Goal: Obtain resource: Obtain resource

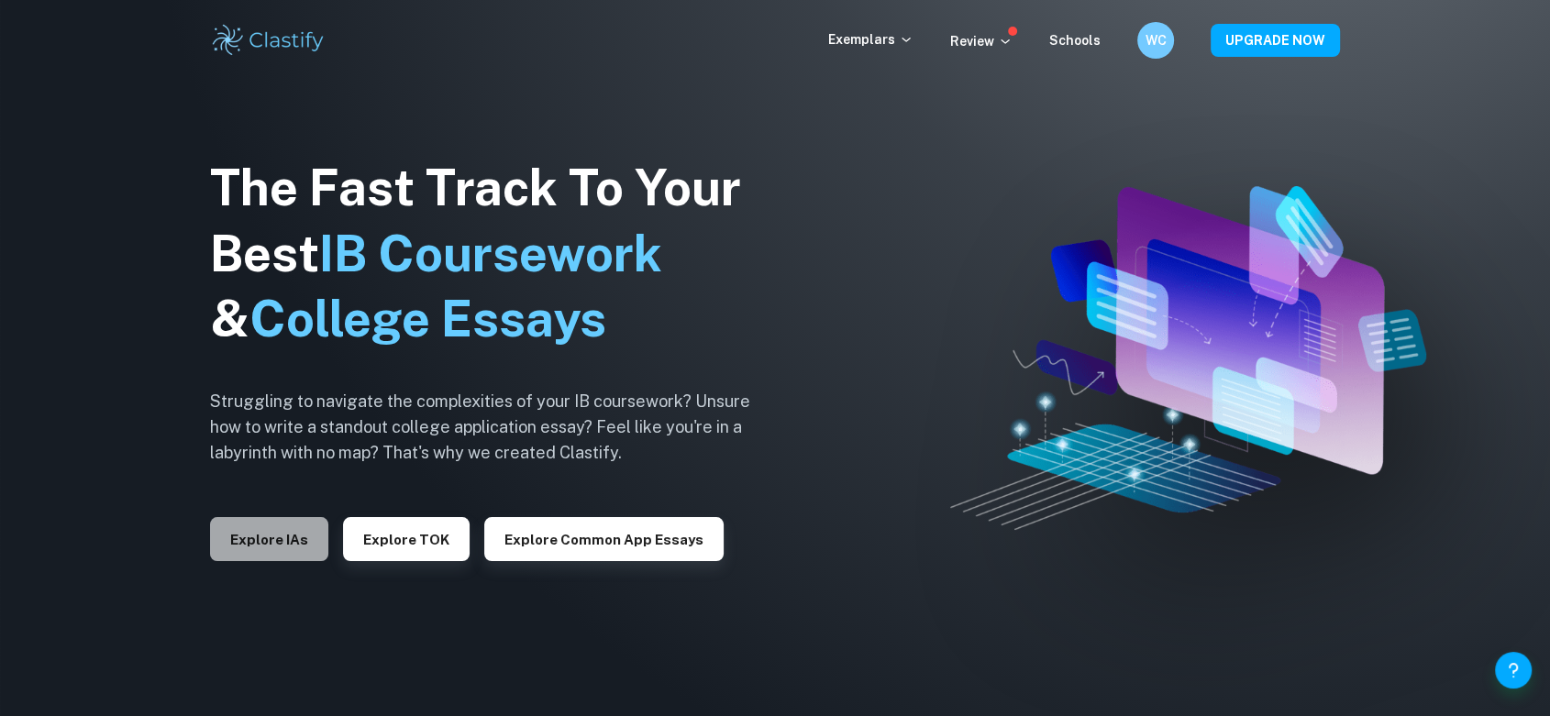
click at [249, 554] on button "Explore IAs" at bounding box center [269, 539] width 118 height 44
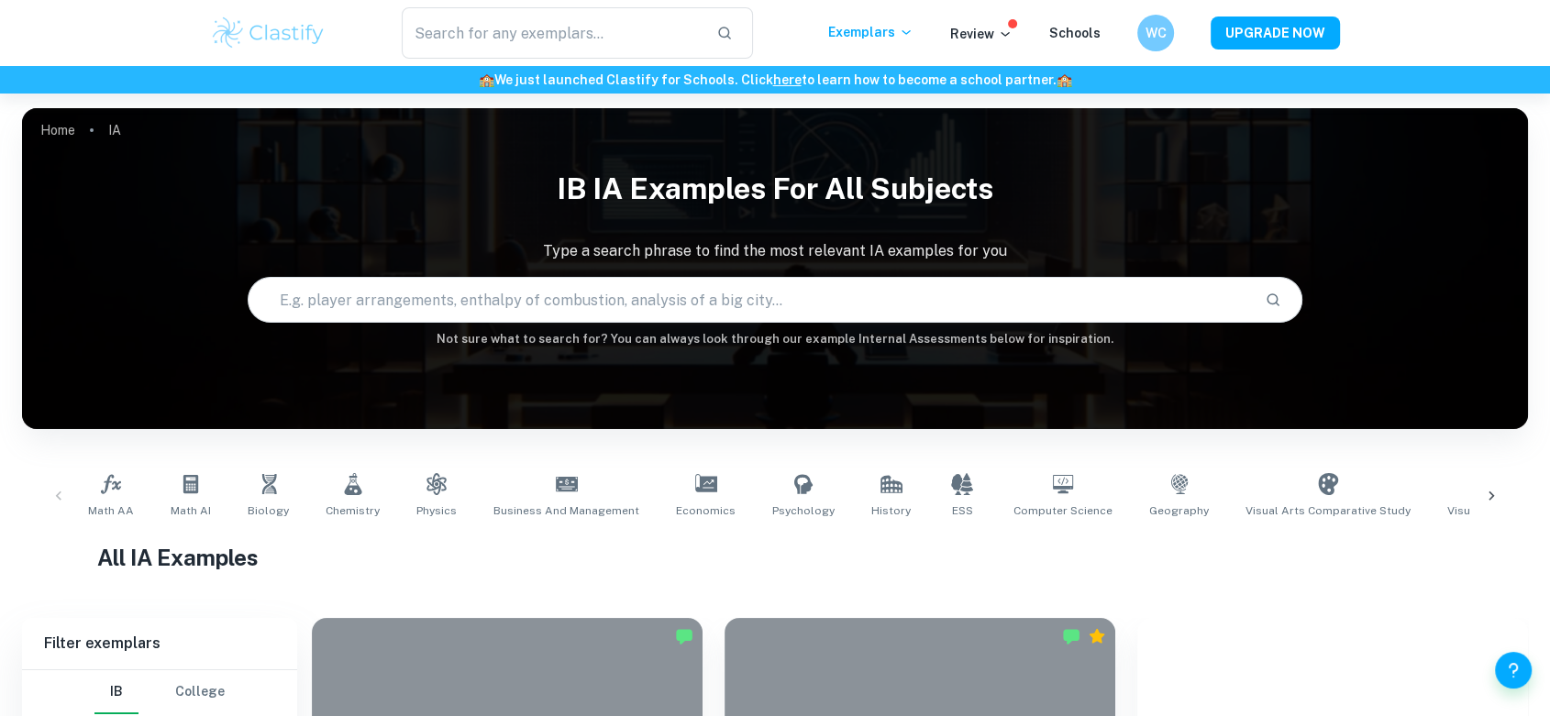
click at [792, 318] on input "text" at bounding box center [749, 299] width 1001 height 51
click at [627, 290] on input "text" at bounding box center [749, 299] width 1001 height 51
type input "L"
click at [186, 489] on icon at bounding box center [190, 484] width 15 height 18
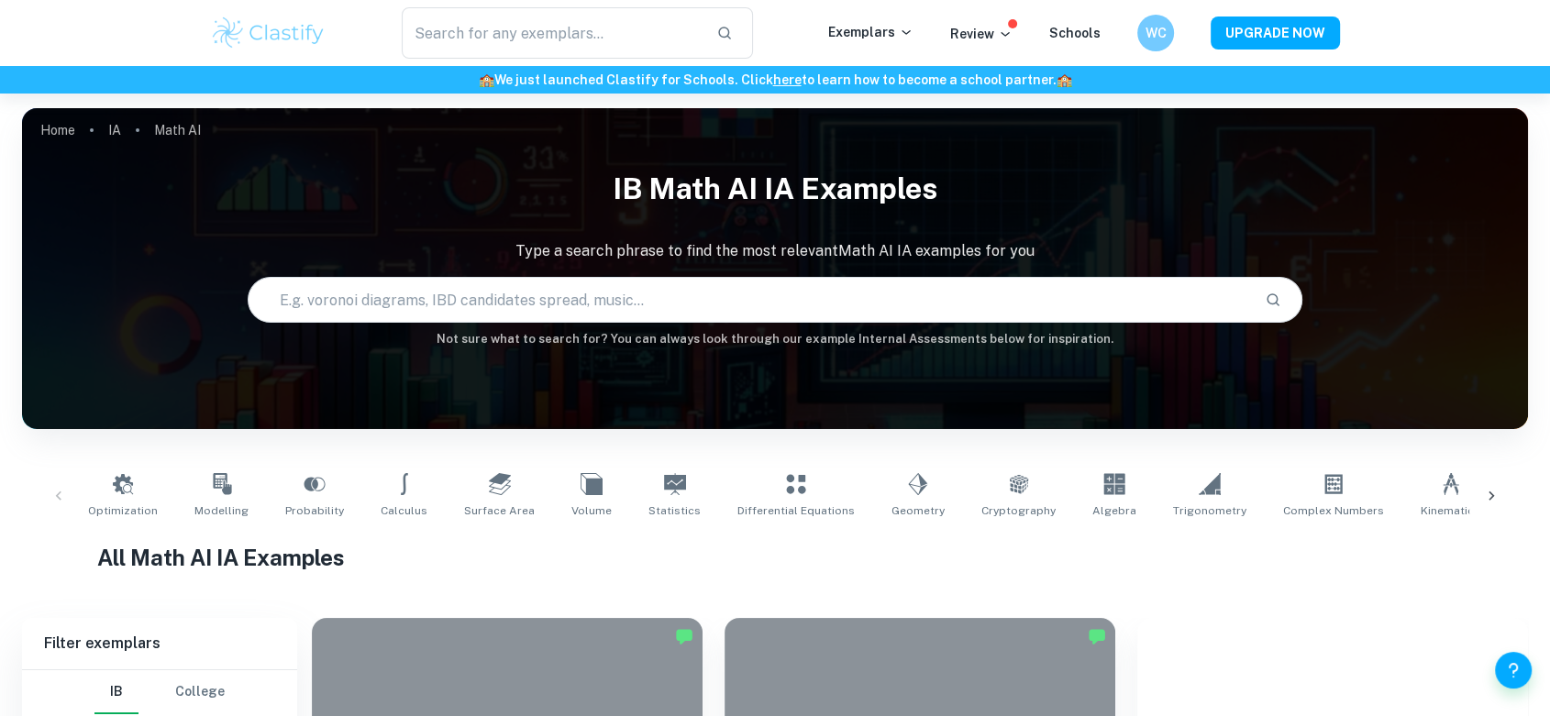
click at [660, 299] on input "text" at bounding box center [749, 299] width 1001 height 51
type input "league"
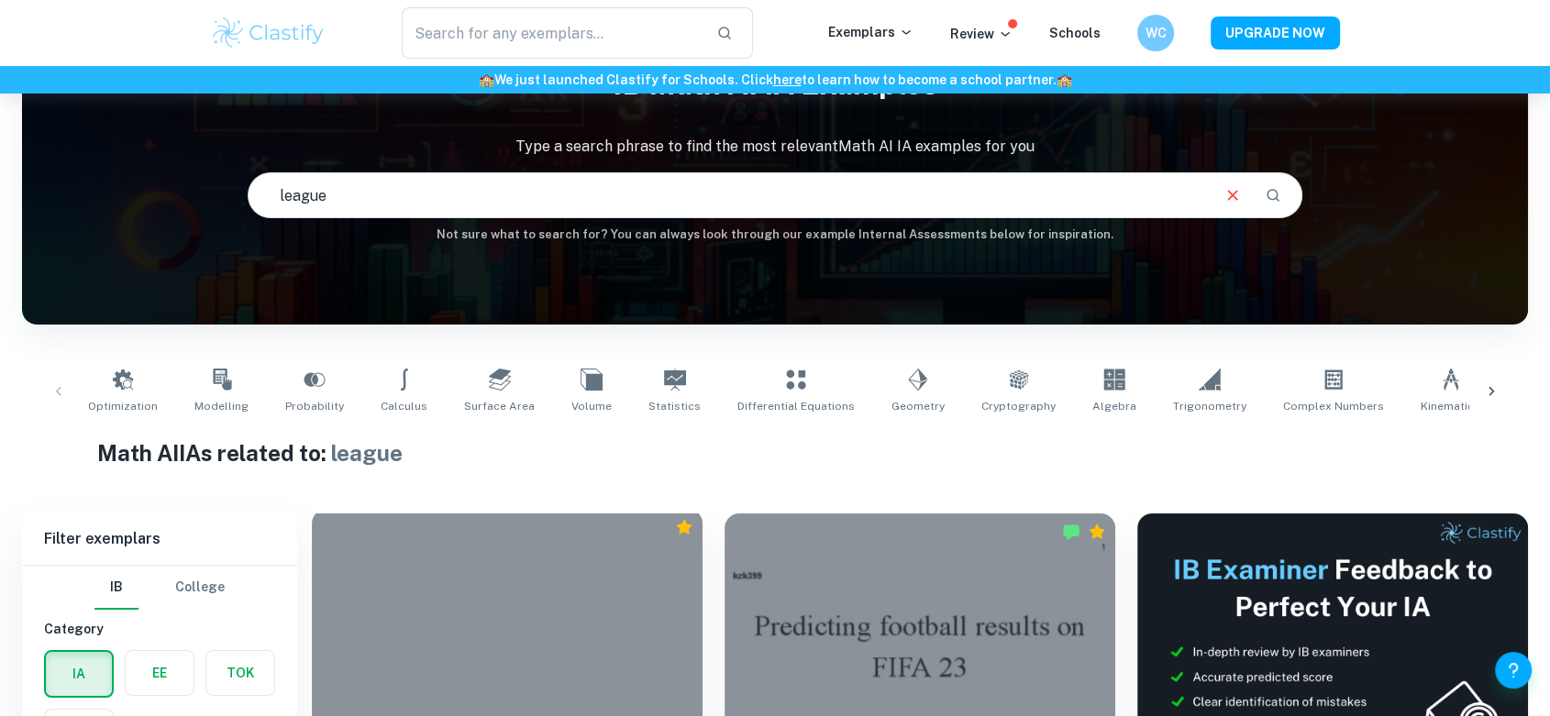
scroll to position [199, 0]
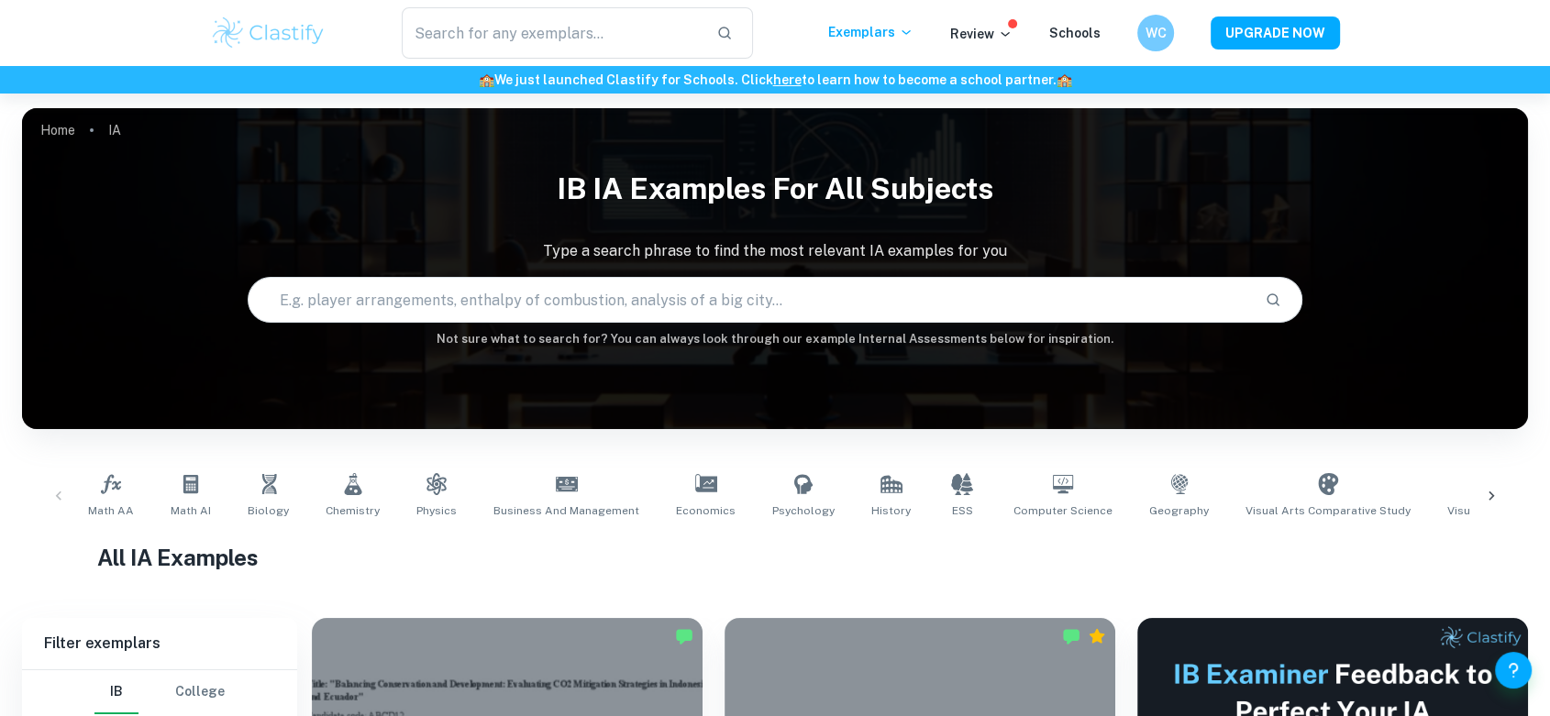
scroll to position [147, 0]
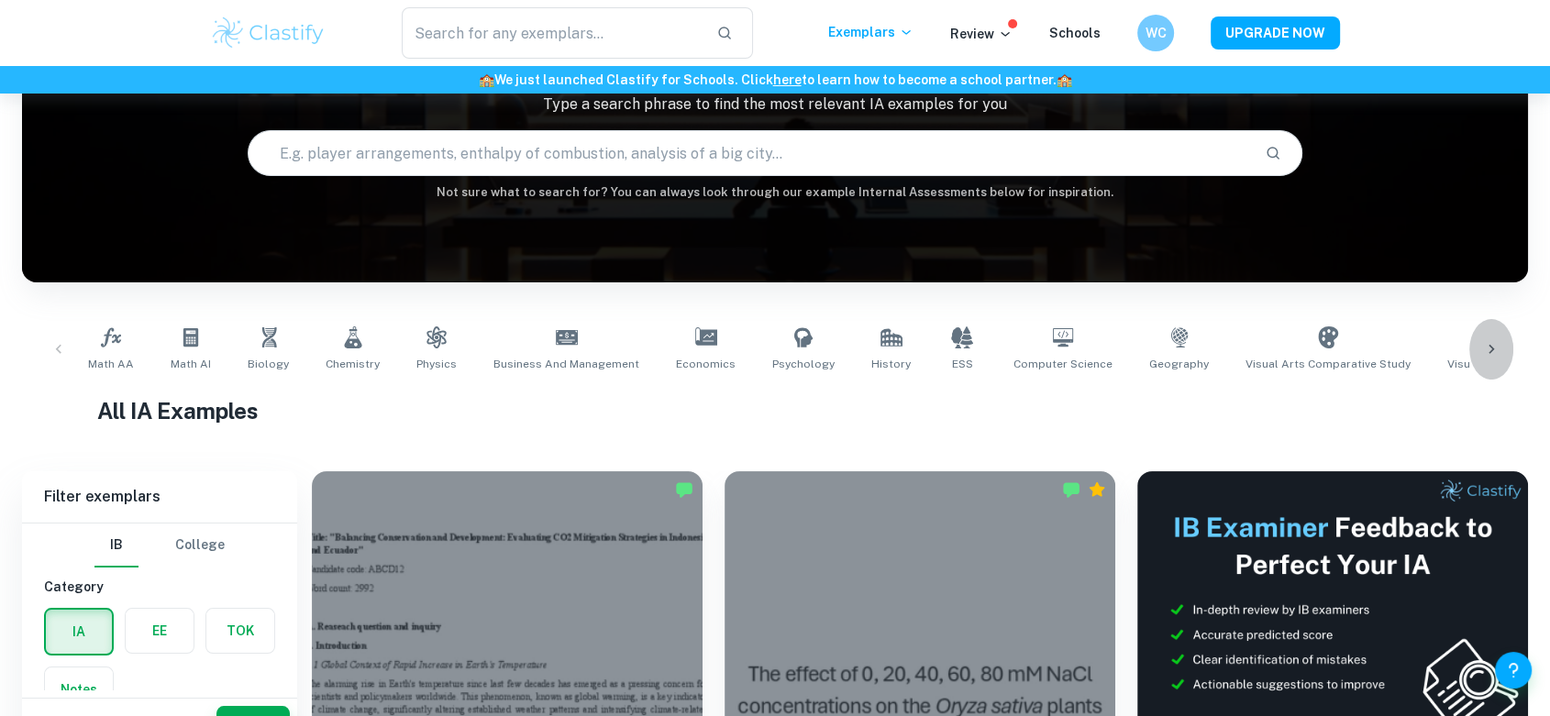
click at [1497, 346] on icon at bounding box center [1491, 349] width 18 height 18
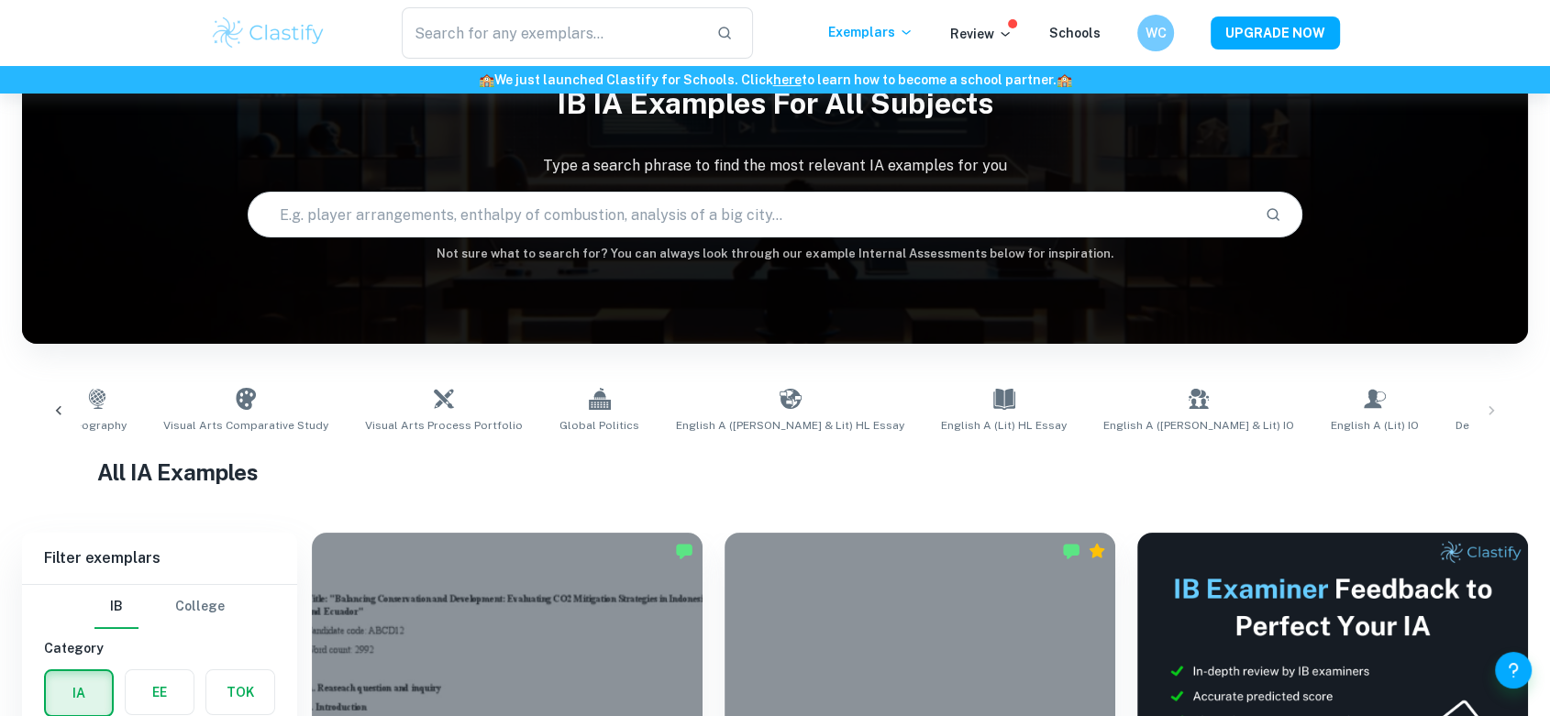
scroll to position [94, 0]
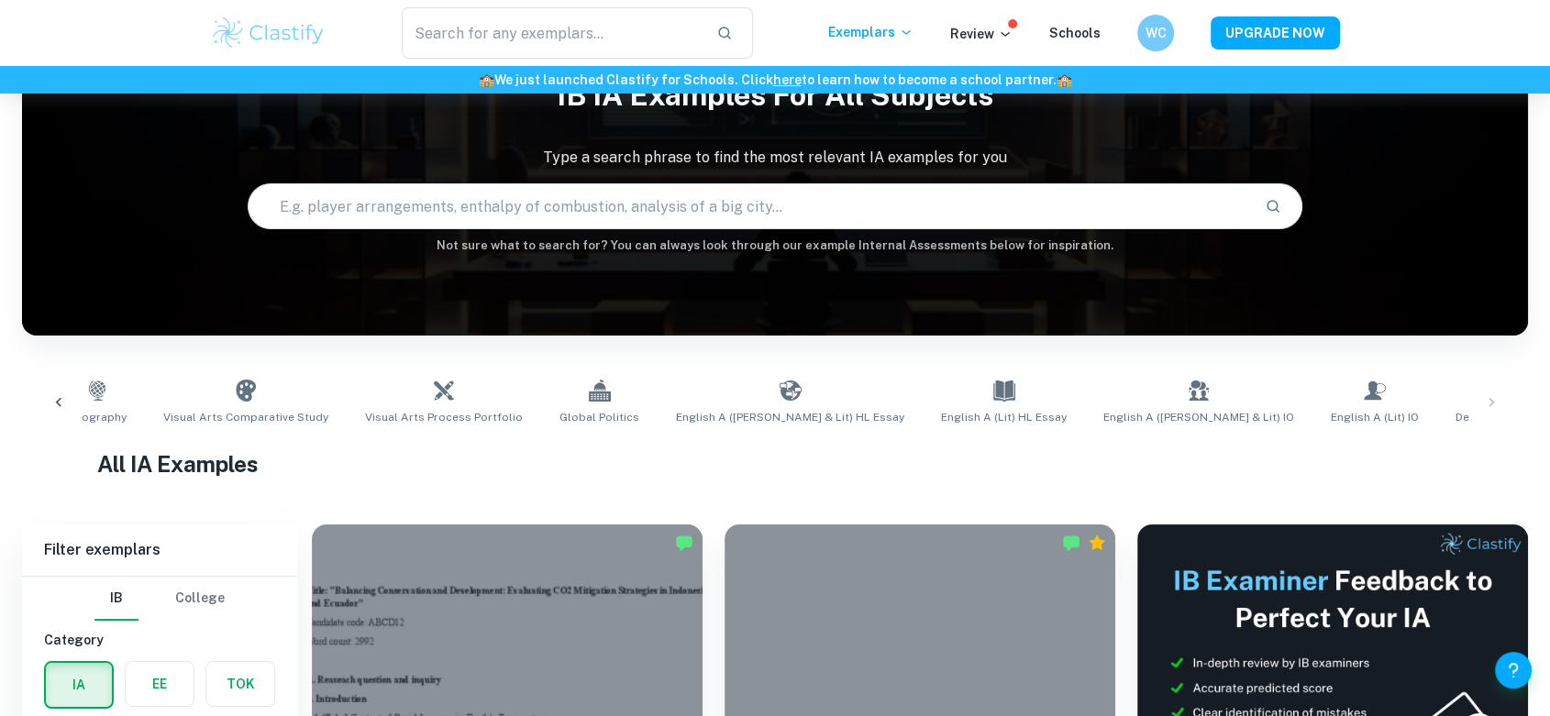
click at [1491, 406] on div "Math AA Math AI Biology Chemistry Physics Business and Management Economics Psy…" at bounding box center [775, 402] width 1477 height 61
click at [59, 402] on icon at bounding box center [59, 403] width 18 height 18
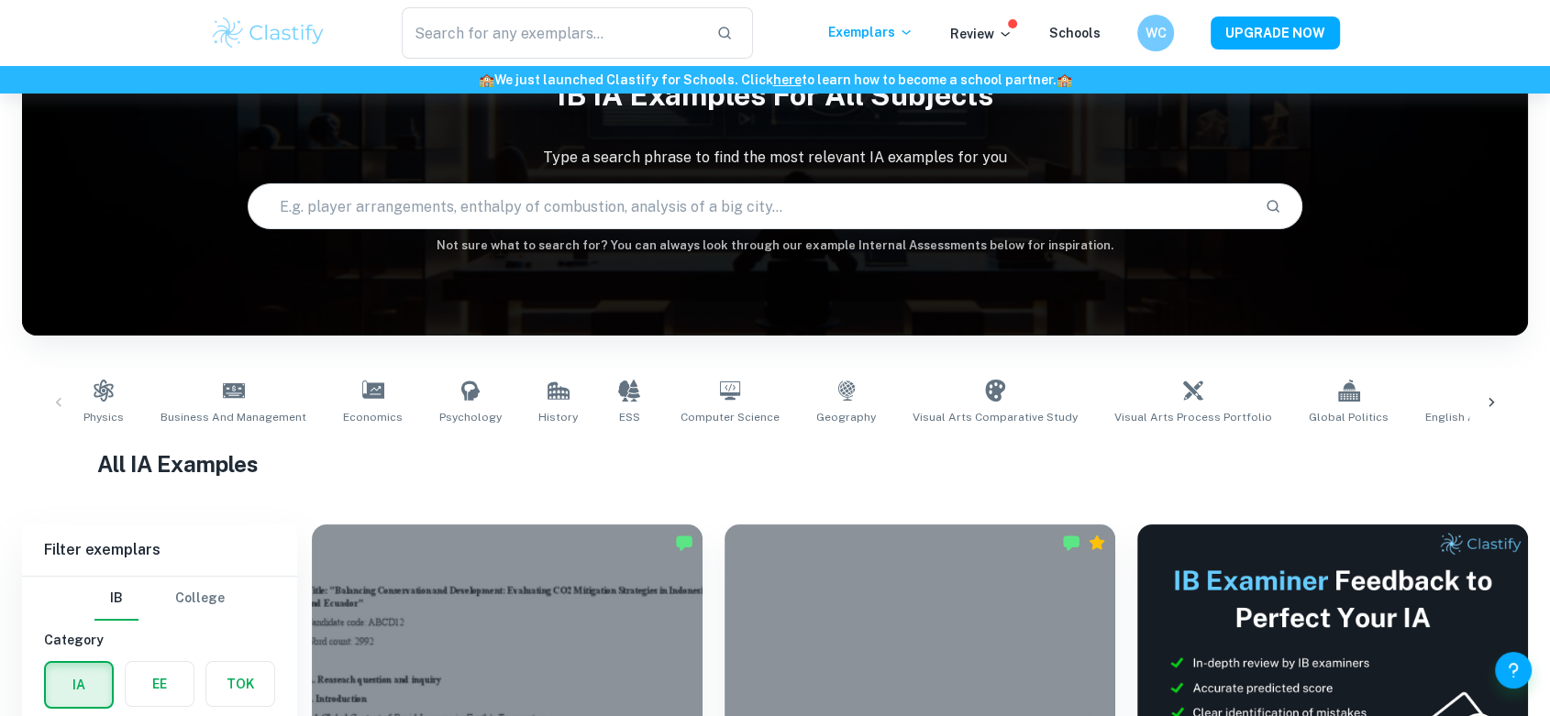
scroll to position [0, 0]
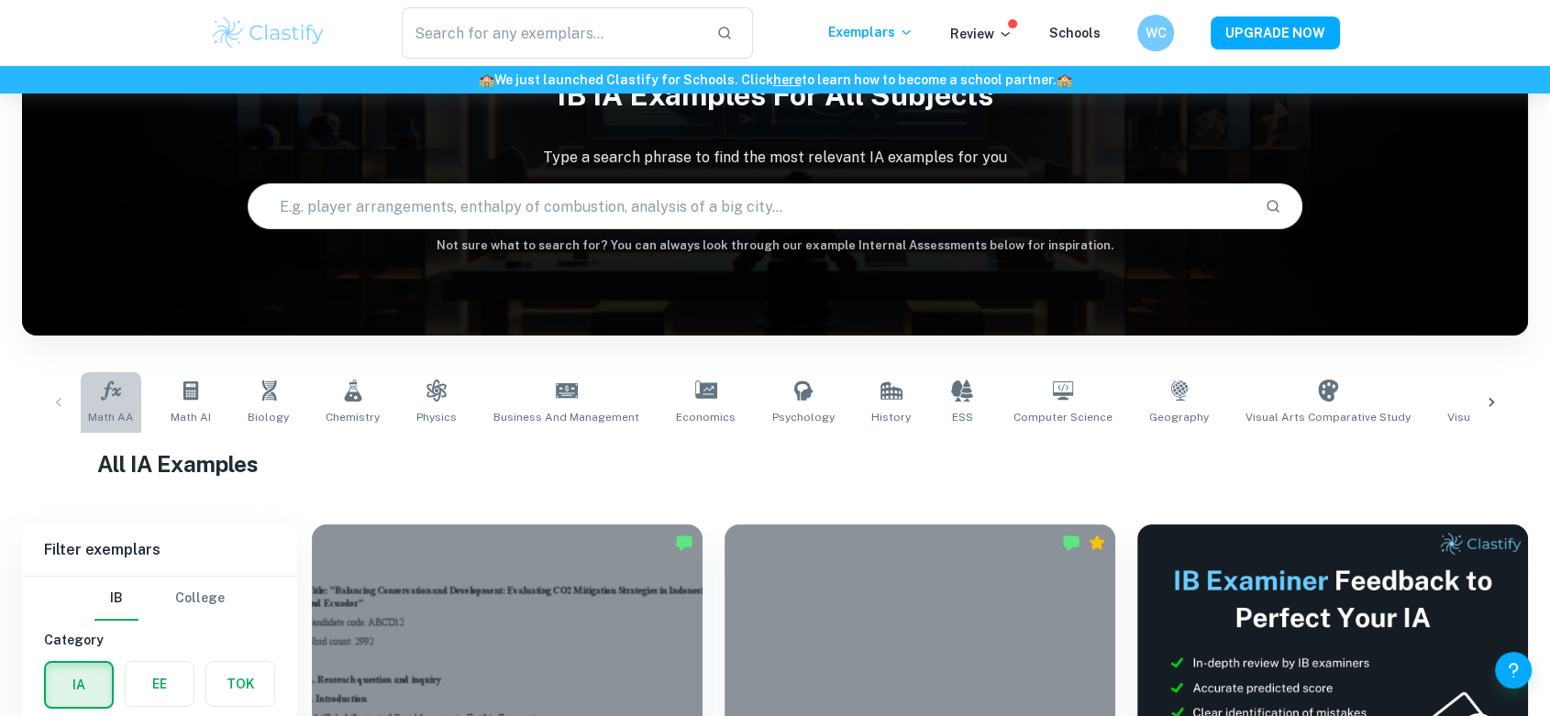
click at [116, 419] on span "Math AA" at bounding box center [111, 417] width 46 height 17
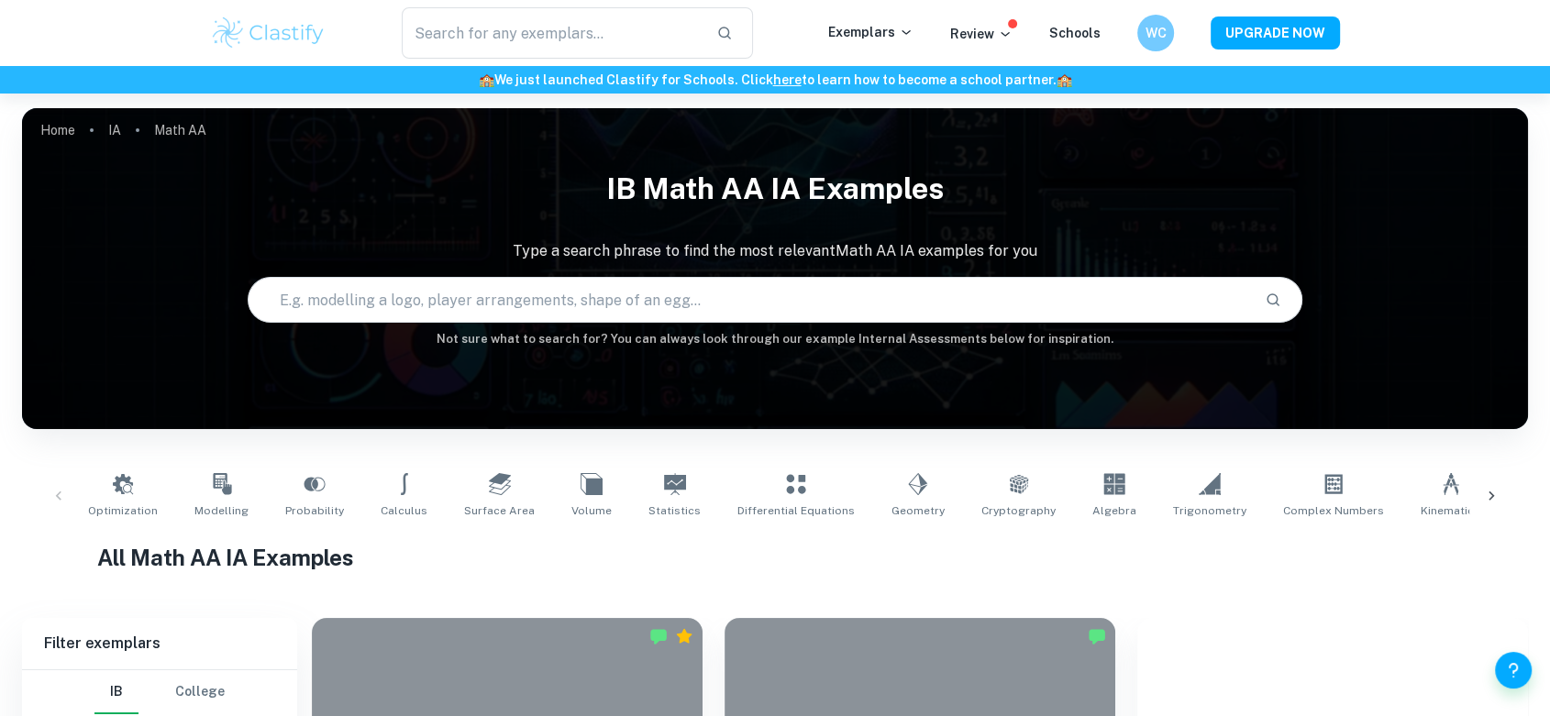
click at [374, 292] on input "text" at bounding box center [749, 299] width 1001 height 51
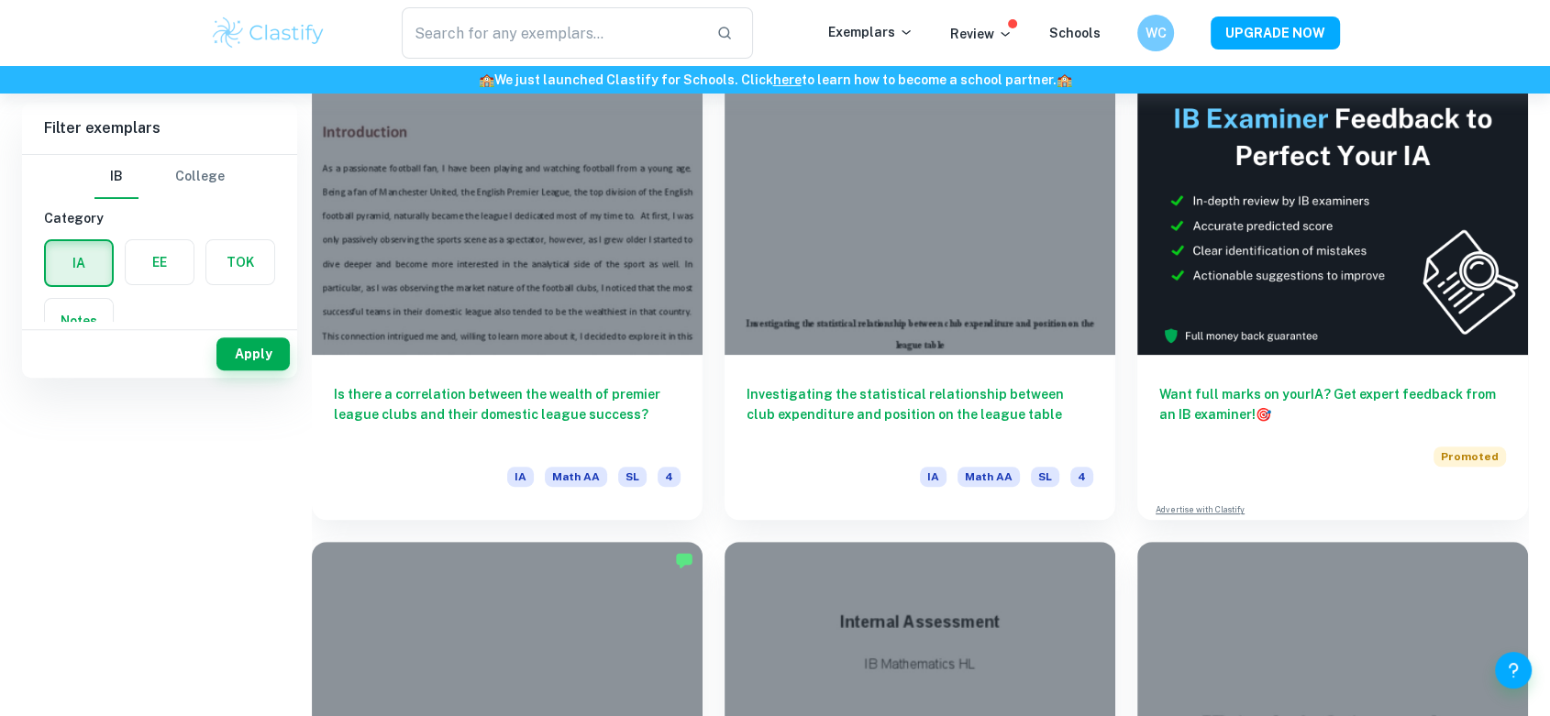
scroll to position [29, 0]
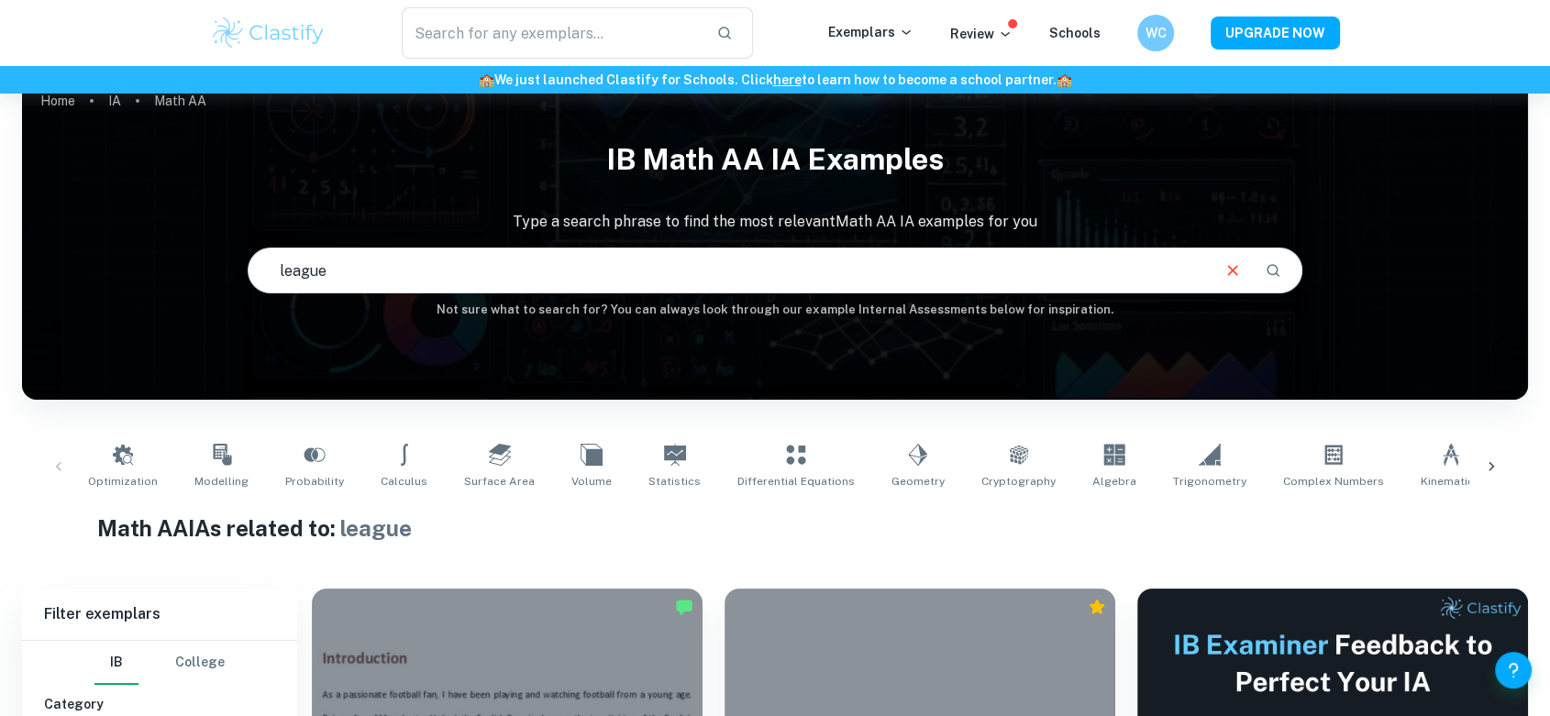
click at [638, 277] on input "league" at bounding box center [728, 270] width 959 height 51
type input "league of"
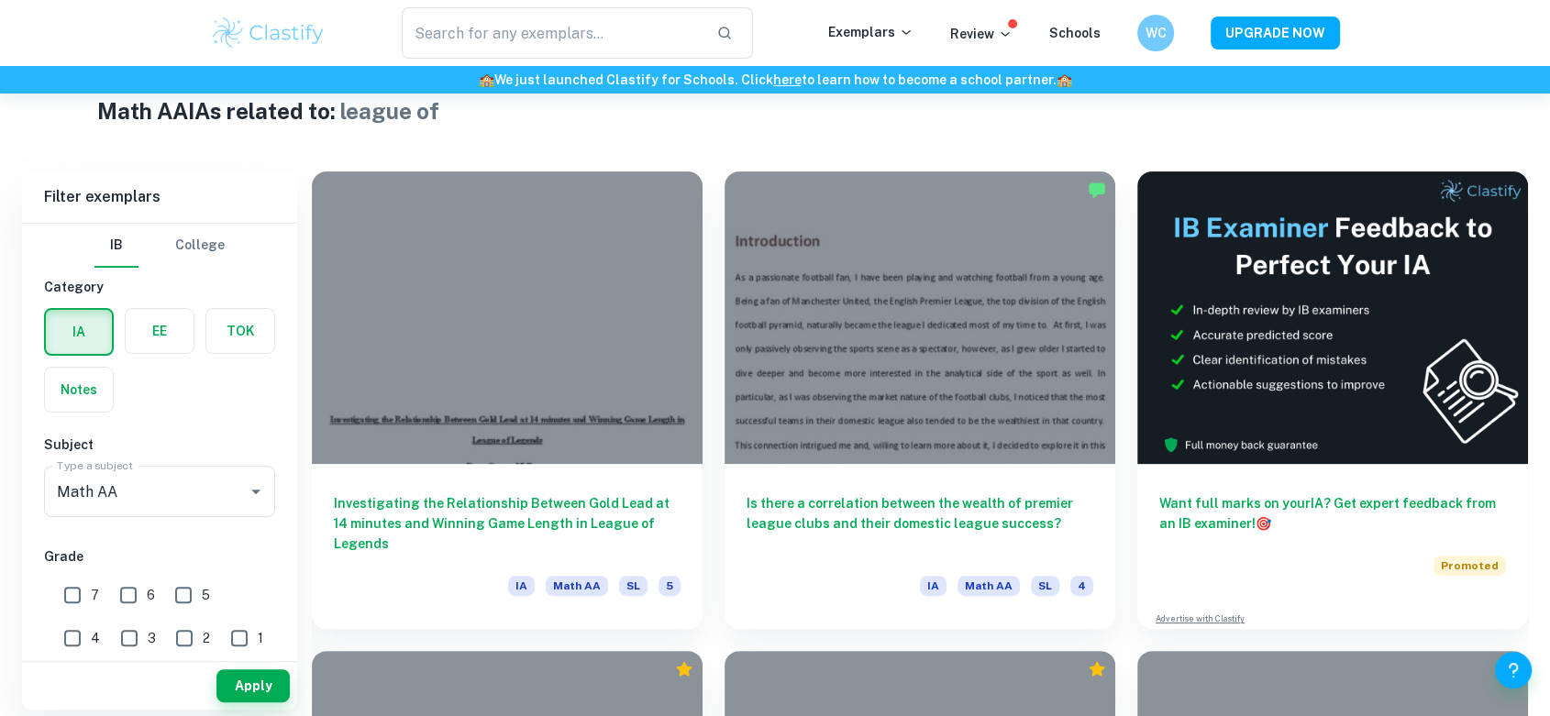
scroll to position [449, 0]
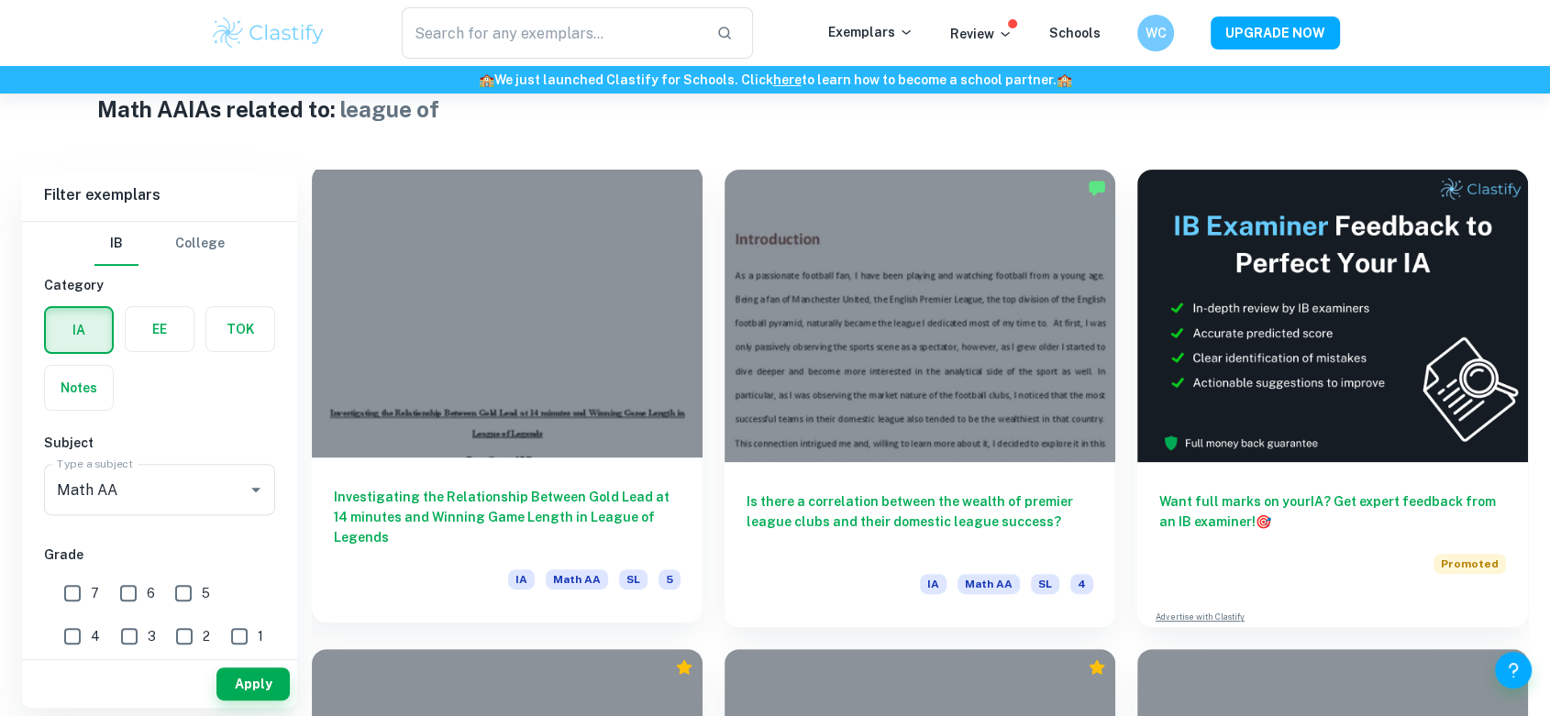
click at [522, 437] on div at bounding box center [507, 311] width 391 height 293
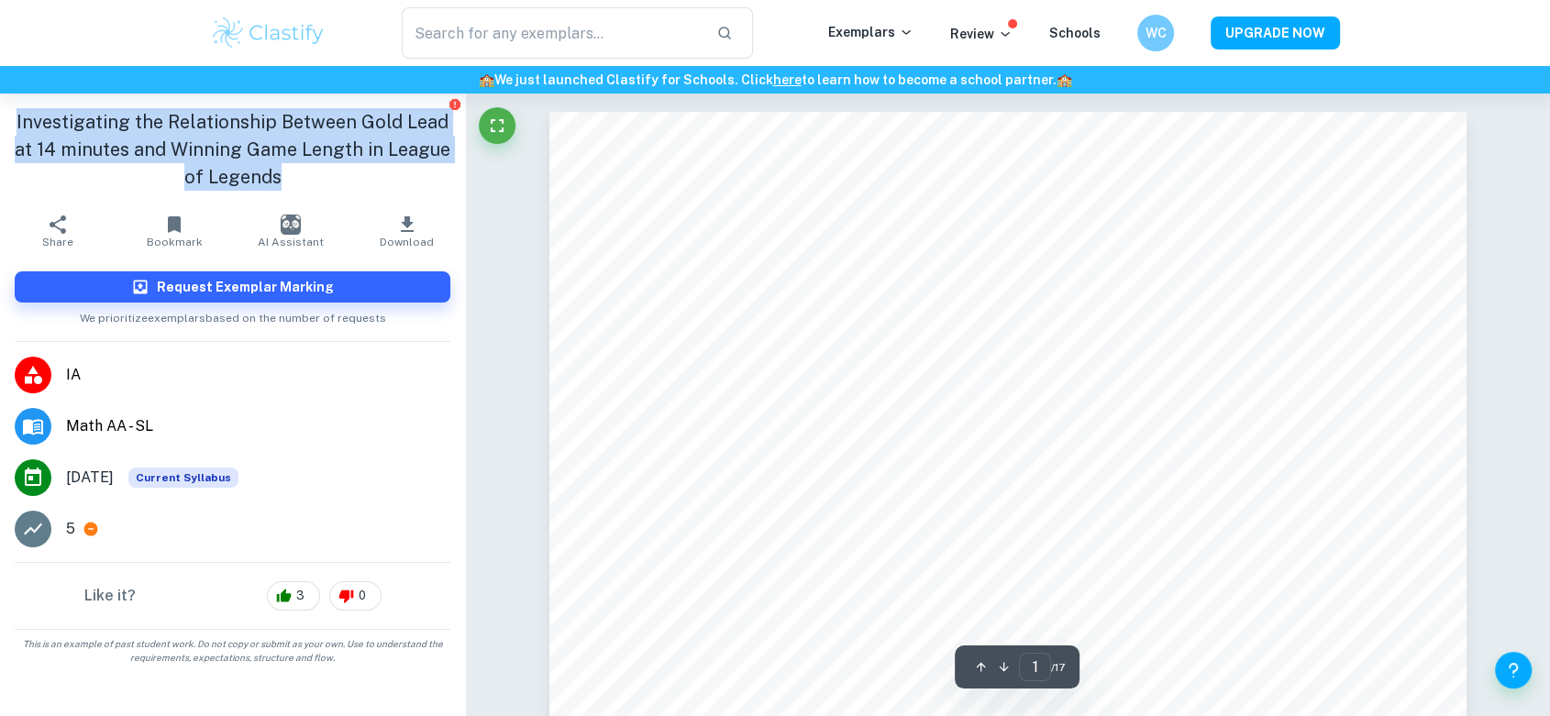
drag, startPoint x: 302, startPoint y: 191, endPoint x: 0, endPoint y: 116, distance: 311.0
click at [0, 116] on div "Investigating the Relationship Between Gold Lead at 14 minutes and Winning Game…" at bounding box center [232, 150] width 465 height 112
copy h1 "Investigating the Relationship Between Gold Lead at 14 minutes and Winning Game…"
